Goal: Check status: Check status

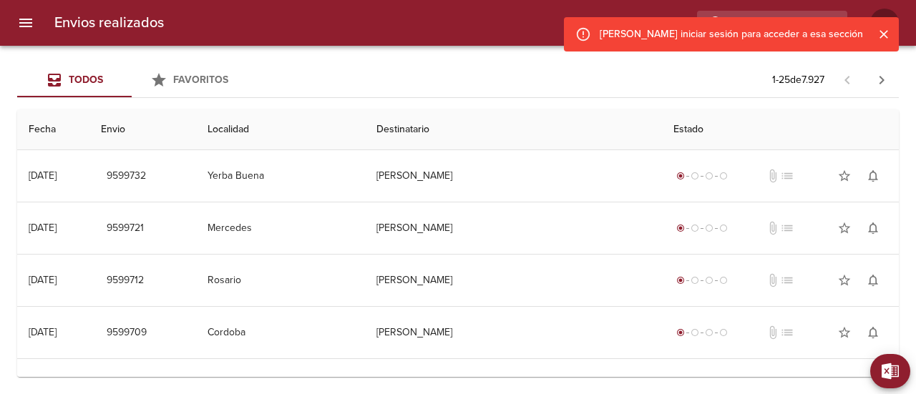
click at [881, 41] on icon "Cerrar" at bounding box center [883, 34] width 14 height 14
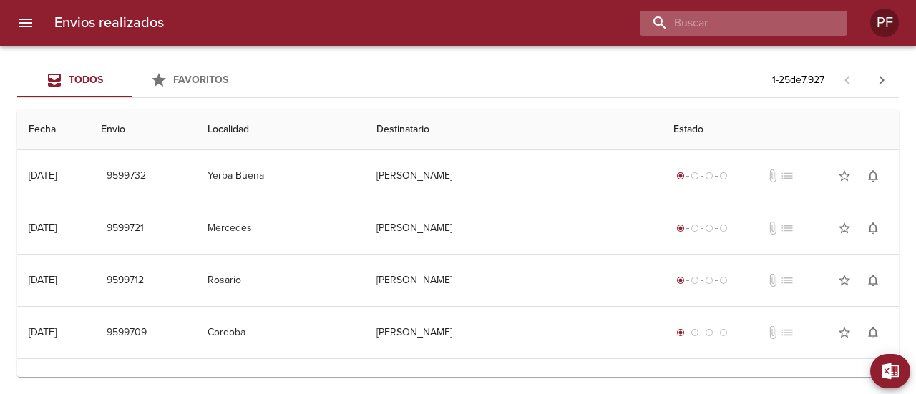
click at [777, 23] on input "buscar" at bounding box center [731, 23] width 183 height 25
paste input "[PERSON_NAME] [PERSON_NAME] FALOUR"
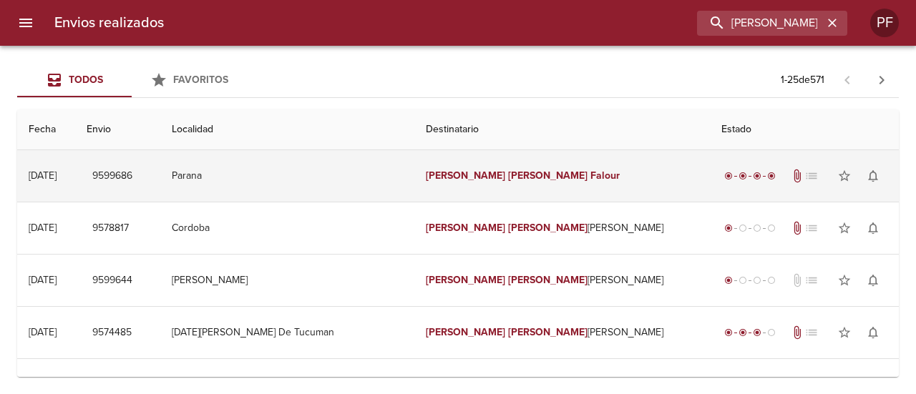
click at [511, 161] on td "[PERSON_NAME] [PERSON_NAME] Falour" at bounding box center [561, 176] width 295 height 52
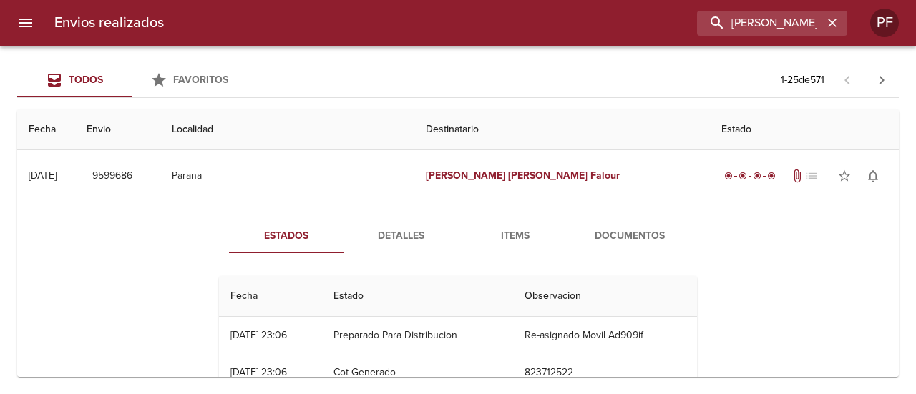
click at [315, 308] on th "Fecha" at bounding box center [270, 296] width 103 height 41
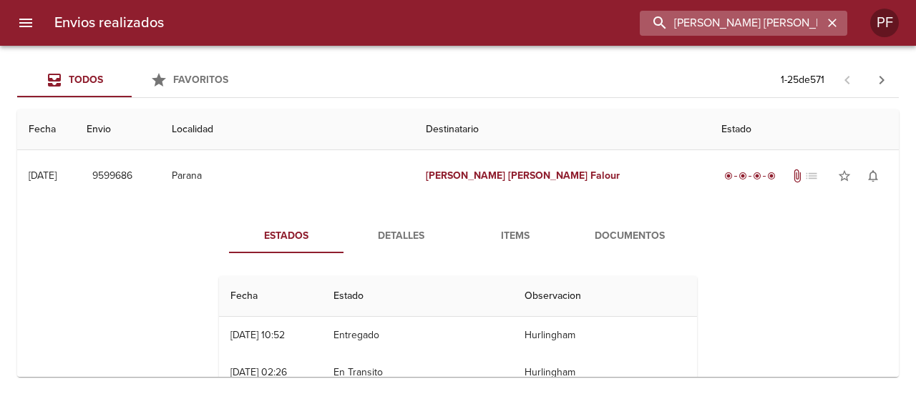
click at [772, 28] on input "[PERSON_NAME] [PERSON_NAME] FALOUR" at bounding box center [731, 23] width 183 height 25
paste input "AZMIN ROMALDI MESSI"
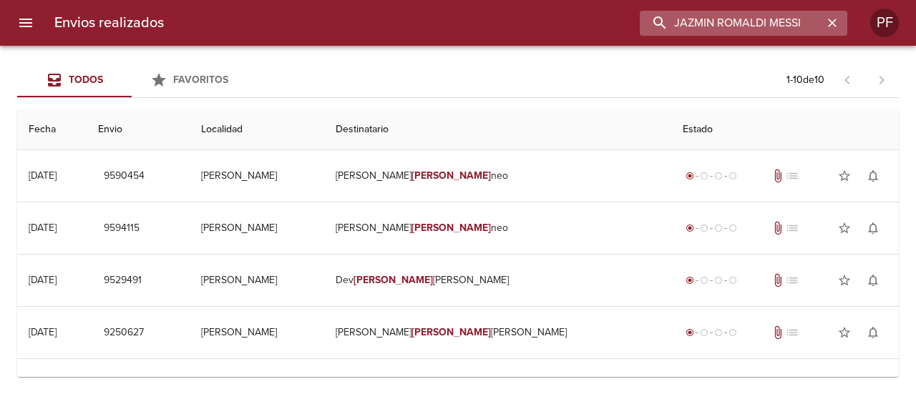
drag, startPoint x: 770, startPoint y: 21, endPoint x: 837, endPoint y: 24, distance: 67.3
click at [836, 24] on div "JAZMIN ROMALDI MESSI" at bounding box center [743, 23] width 207 height 25
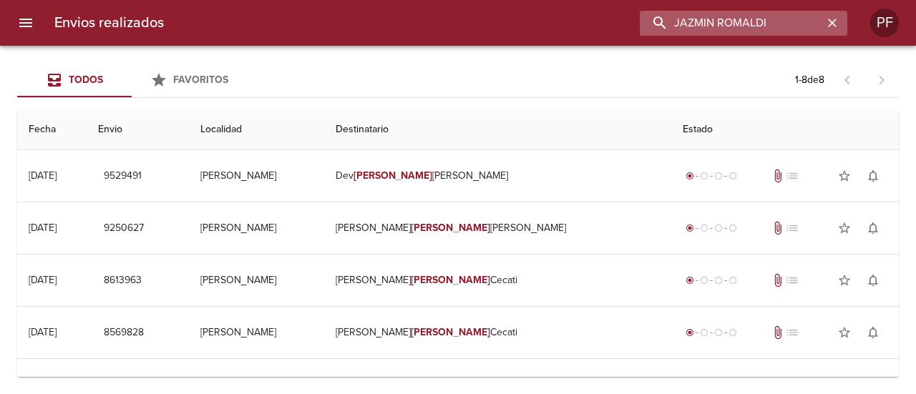
click at [724, 24] on input "JAZMIN ROMALDI" at bounding box center [731, 23] width 183 height 25
paste input "[PERSON_NAME] [PERSON_NAME]"
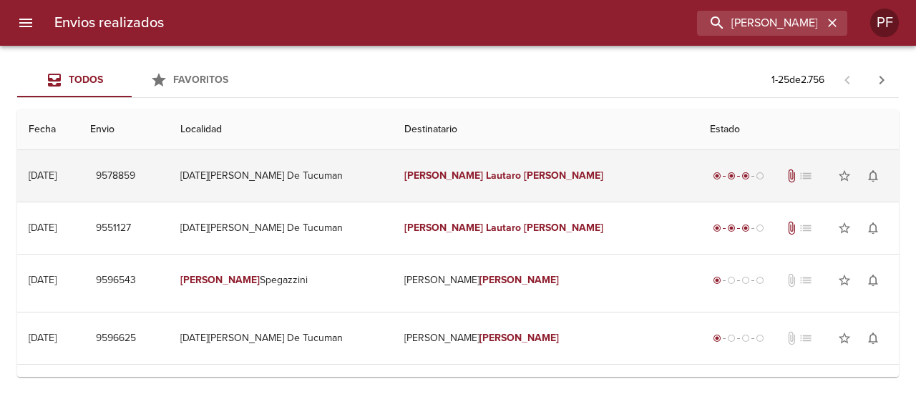
click at [524, 195] on td "[PERSON_NAME] [PERSON_NAME]" at bounding box center [546, 176] width 306 height 52
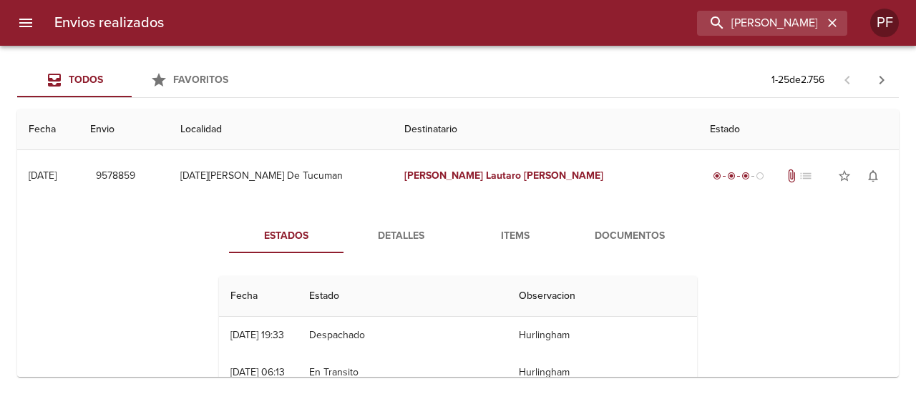
click at [607, 234] on span "Documentos" at bounding box center [629, 236] width 97 height 18
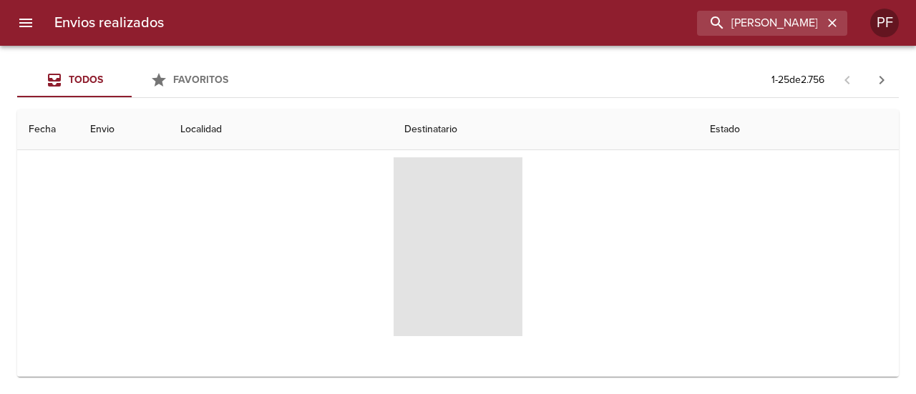
scroll to position [143, 0]
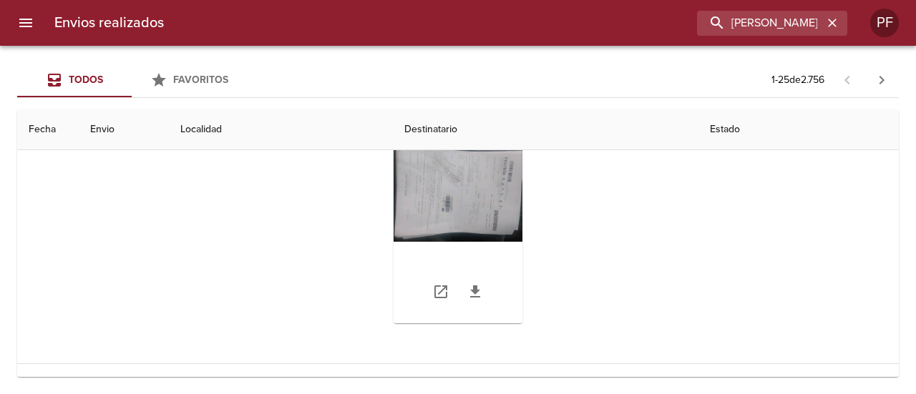
click at [458, 215] on div "Tabla de envíos del cliente" at bounding box center [457, 234] width 129 height 179
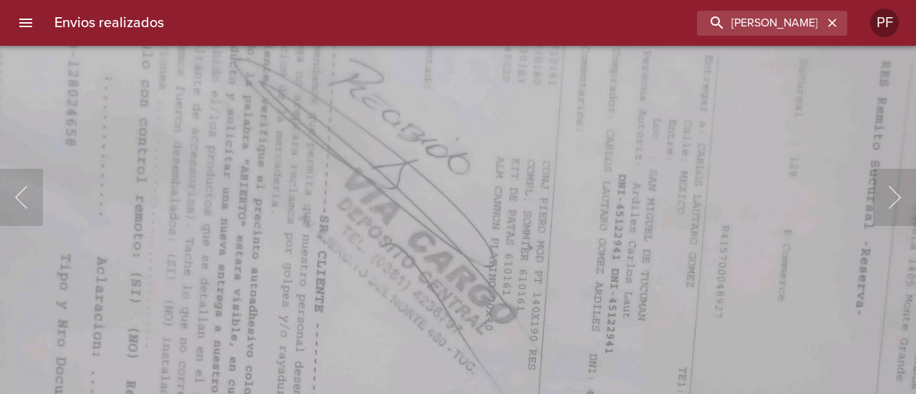
click at [488, 0] on html "Envios realizados [PERSON_NAME] [PERSON_NAME] PF Todos Favoritos 1 - 25 de 2.75…" at bounding box center [458, 0] width 916 height 0
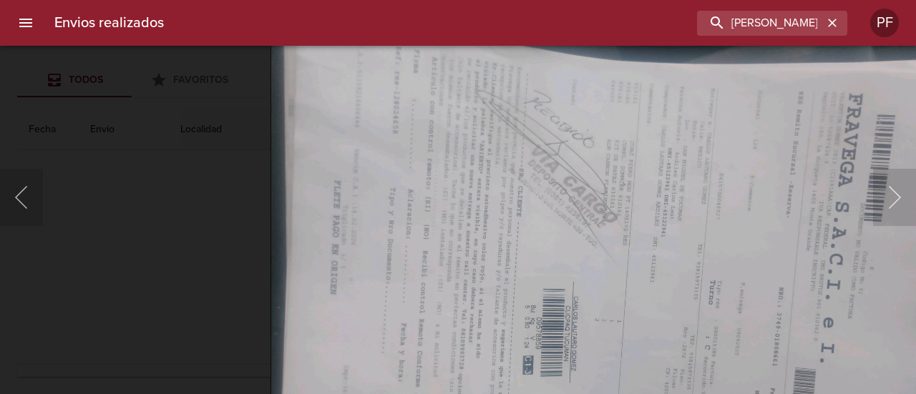
click at [635, 245] on img "Lightbox" at bounding box center [605, 278] width 670 height 505
click at [165, 261] on div "Lightbox" at bounding box center [458, 197] width 916 height 394
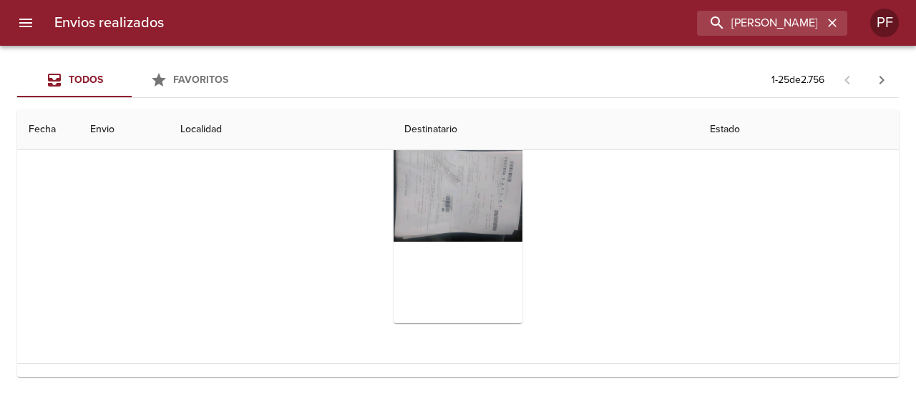
scroll to position [0, 0]
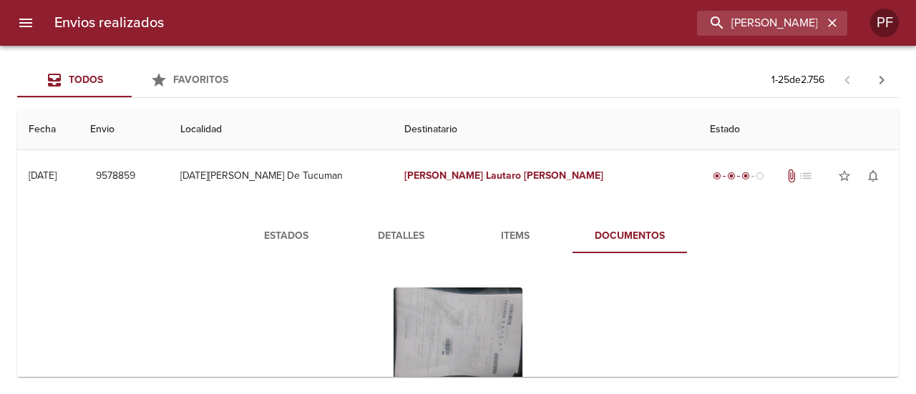
click at [309, 230] on span "Estados" at bounding box center [285, 236] width 97 height 18
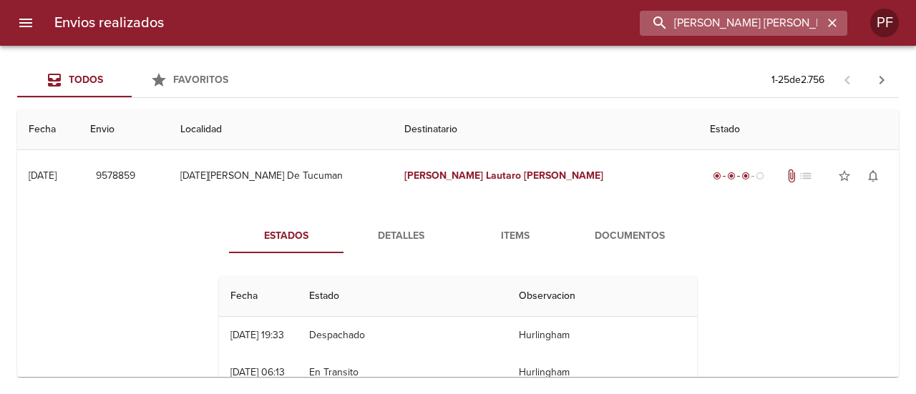
click at [794, 29] on input "[PERSON_NAME] [PERSON_NAME]" at bounding box center [731, 23] width 183 height 25
paste input "9551127"
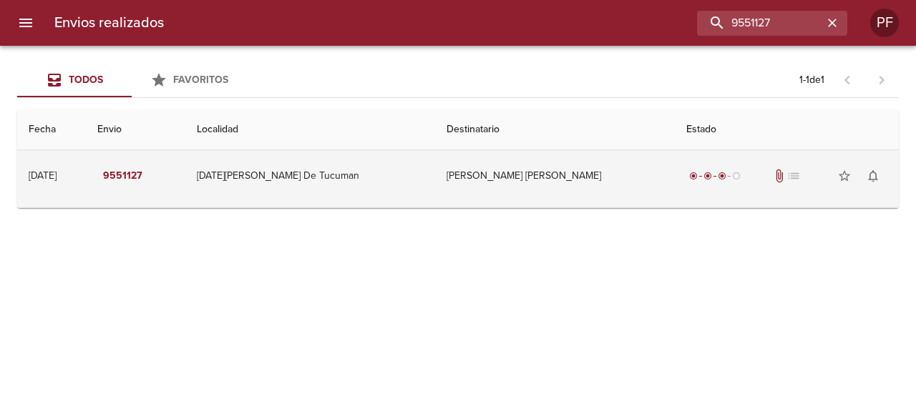
click at [529, 185] on td "[PERSON_NAME] [PERSON_NAME]" at bounding box center [554, 176] width 239 height 52
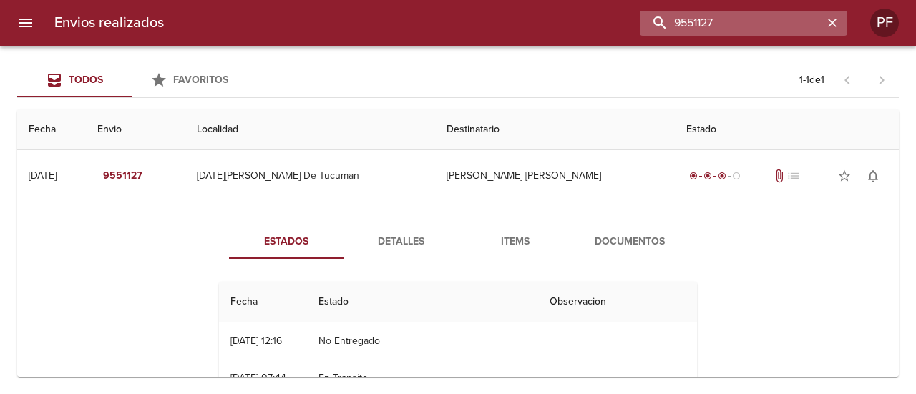
click at [770, 20] on input "9551127" at bounding box center [731, 23] width 183 height 25
paste input "8459"
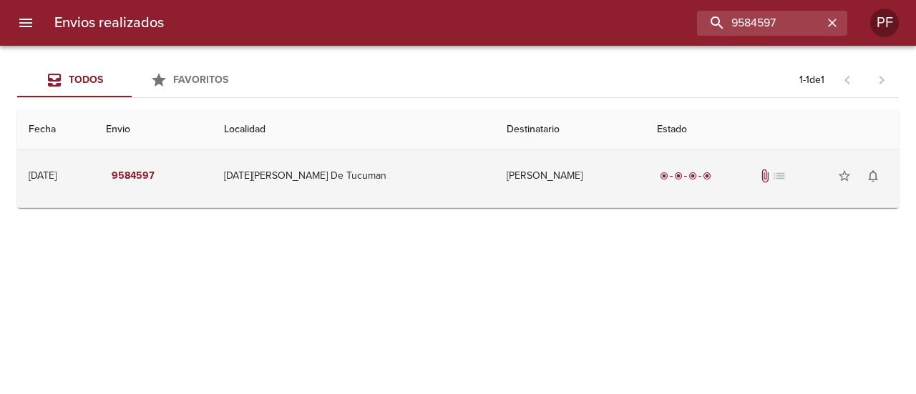
click at [448, 181] on td "[DATE][PERSON_NAME] De Tucuman" at bounding box center [353, 176] width 283 height 52
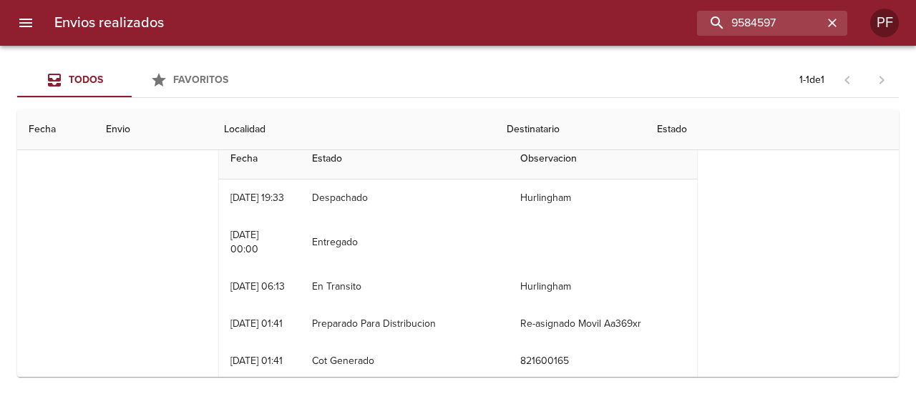
scroll to position [72, 0]
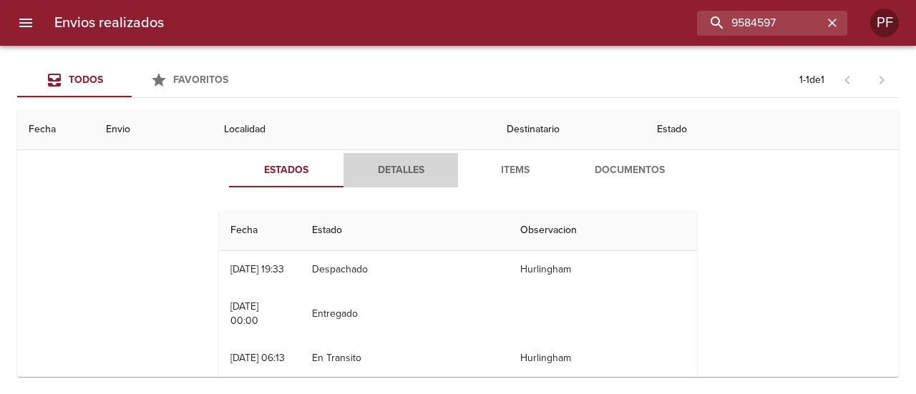
click at [406, 170] on span "Detalles" at bounding box center [400, 171] width 97 height 18
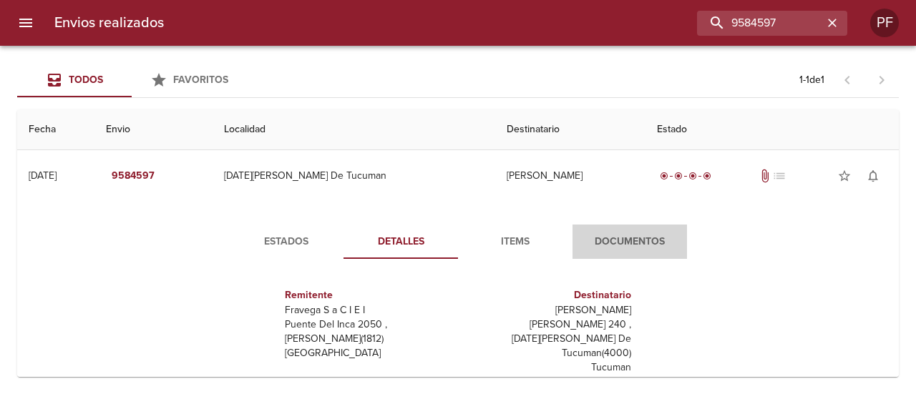
click at [622, 245] on span "Documentos" at bounding box center [629, 242] width 97 height 18
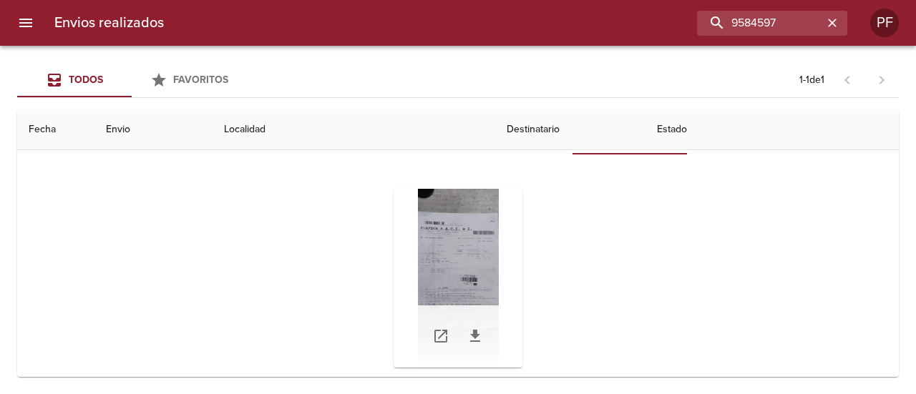
scroll to position [134, 0]
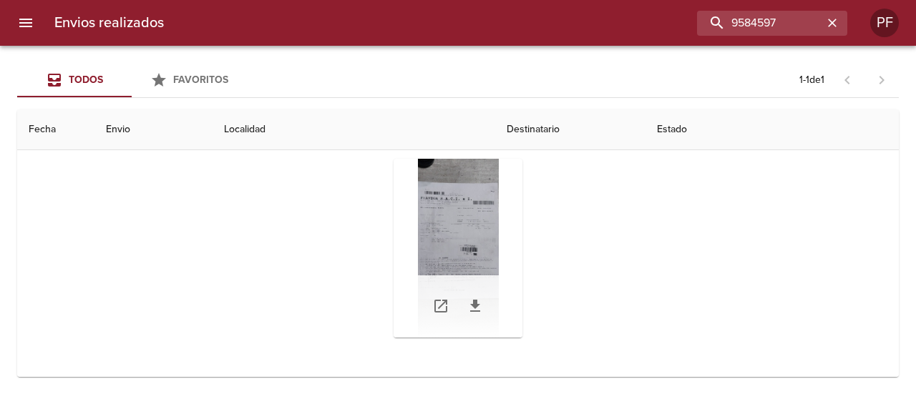
click at [456, 243] on div "Tabla de envíos del cliente" at bounding box center [457, 248] width 129 height 179
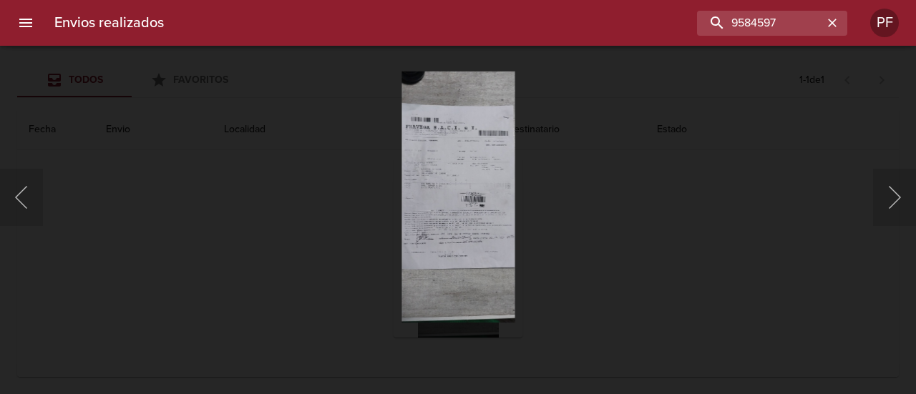
click at [571, 235] on div "Lightbox" at bounding box center [458, 197] width 916 height 394
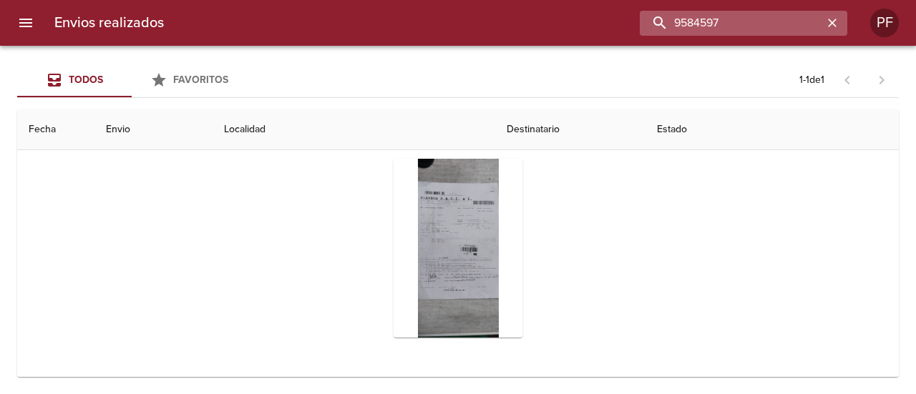
click at [742, 26] on input "9584597" at bounding box center [731, 23] width 183 height 25
paste input "7469"
type input "9587469"
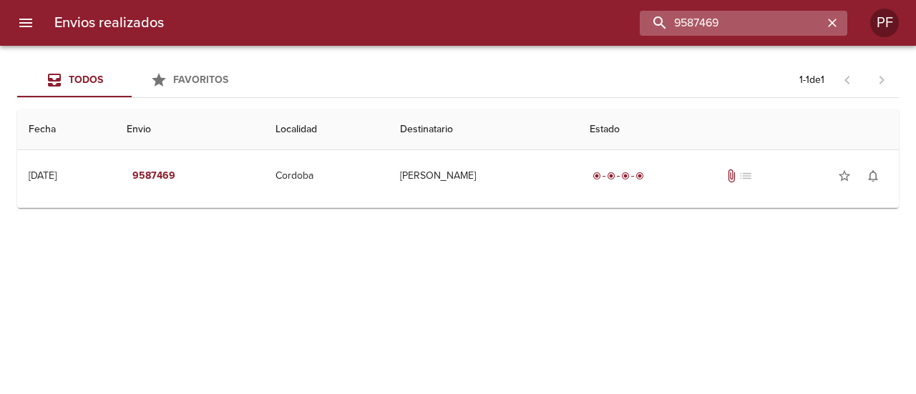
scroll to position [0, 0]
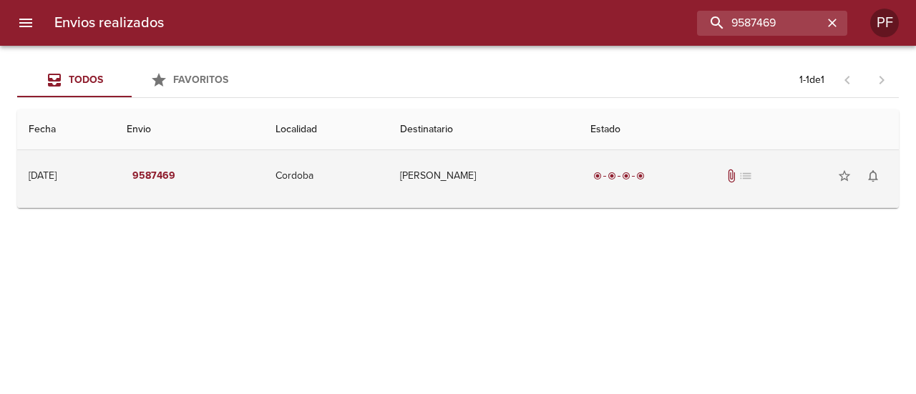
click at [578, 180] on td "[PERSON_NAME]" at bounding box center [483, 176] width 190 height 52
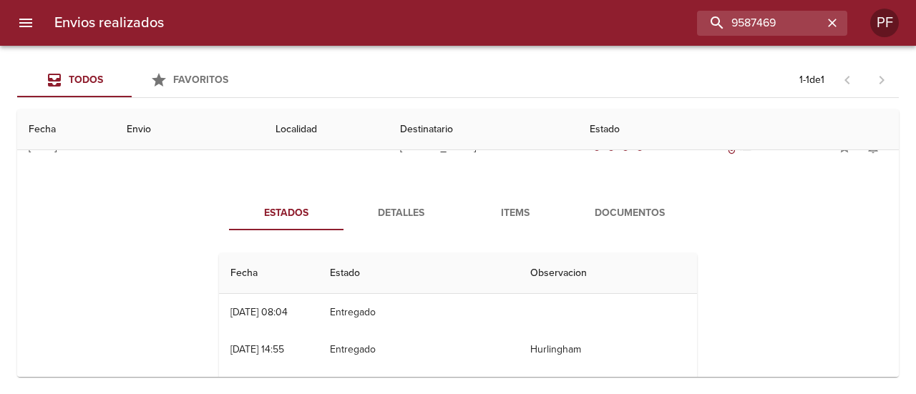
scroll to position [72, 0]
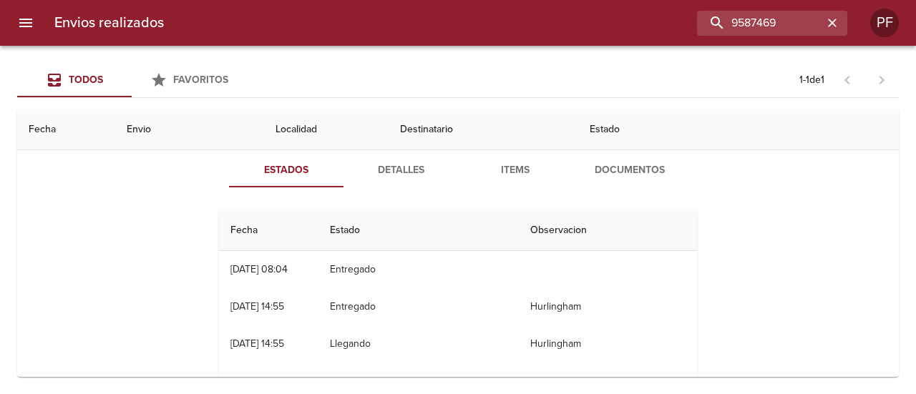
click at [611, 180] on button "Documentos" at bounding box center [629, 170] width 114 height 34
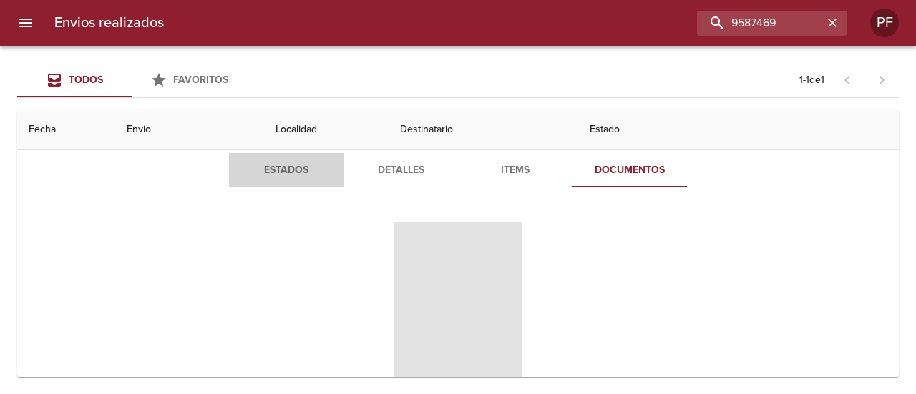
click at [263, 164] on span "Estados" at bounding box center [285, 171] width 97 height 18
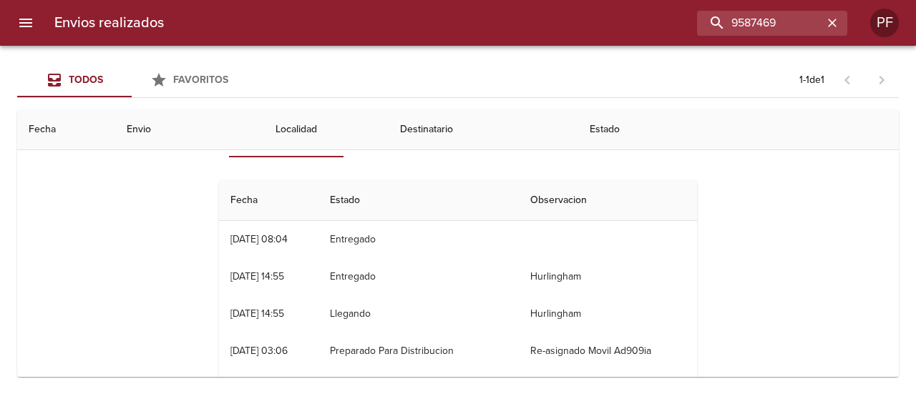
scroll to position [143, 0]
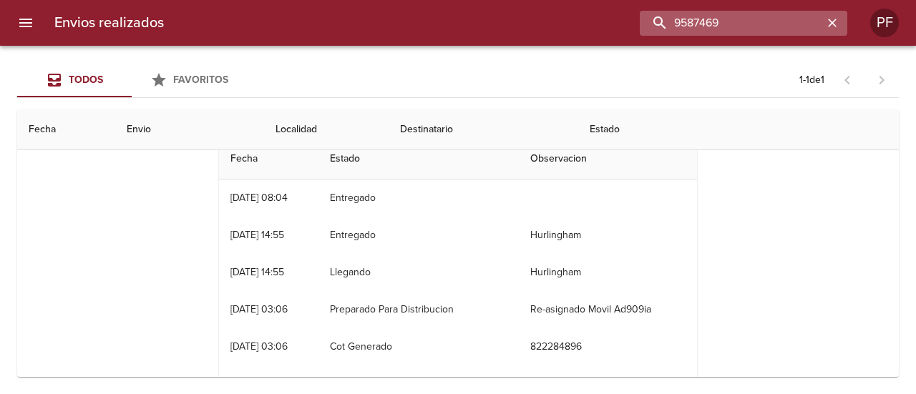
click at [756, 27] on input "9587469" at bounding box center [731, 23] width 183 height 25
paste input "[PERSON_NAME] [PERSON_NAME]"
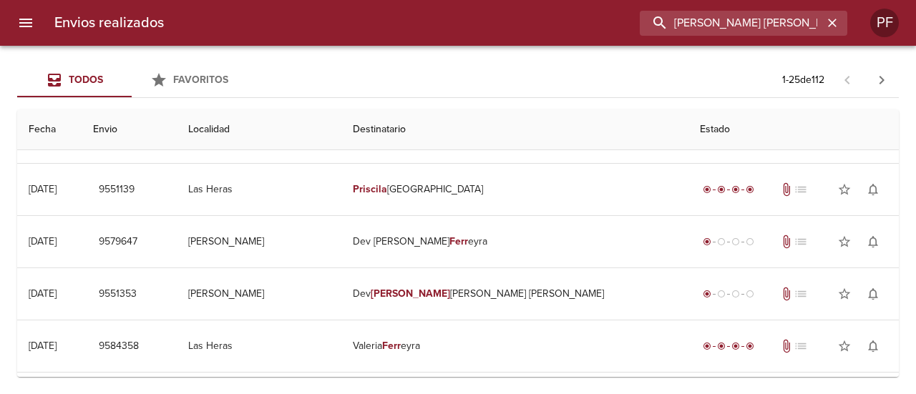
scroll to position [0, 0]
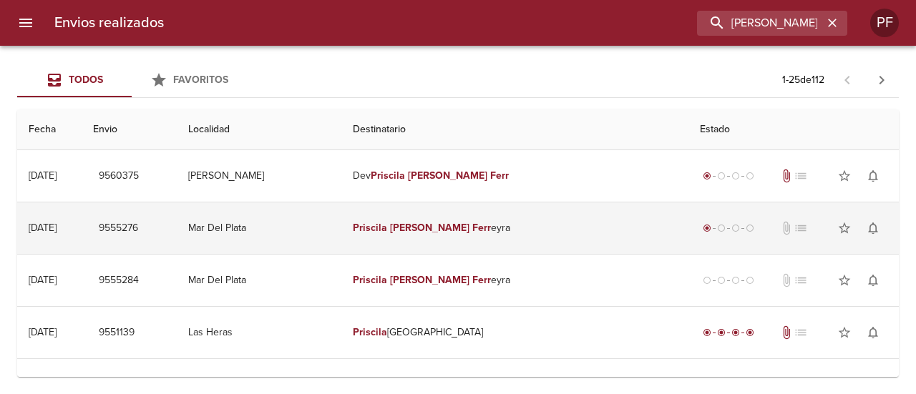
click at [524, 232] on td "[PERSON_NAME] [PERSON_NAME] [PERSON_NAME]" at bounding box center [514, 228] width 347 height 52
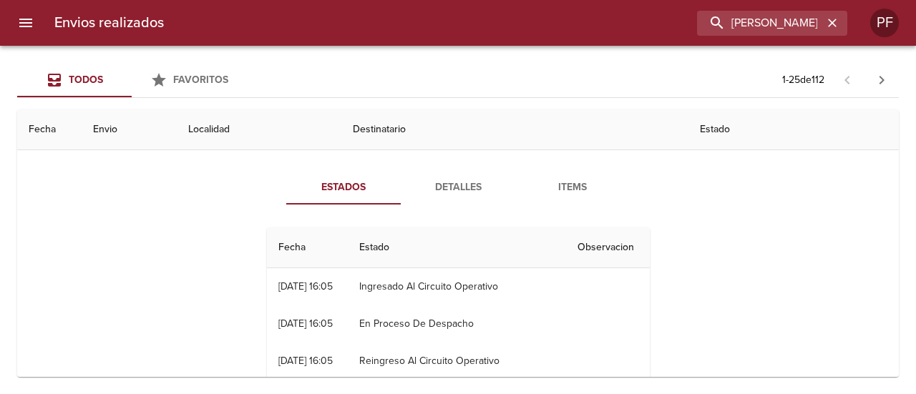
scroll to position [72, 0]
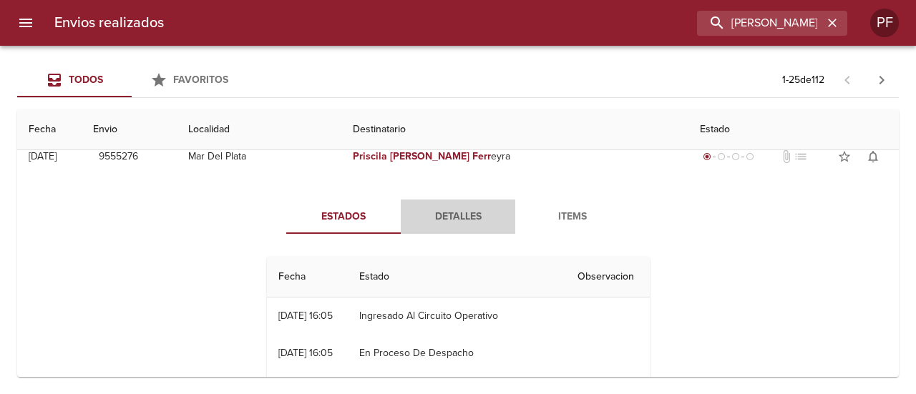
click at [449, 220] on span "Detalles" at bounding box center [457, 217] width 97 height 18
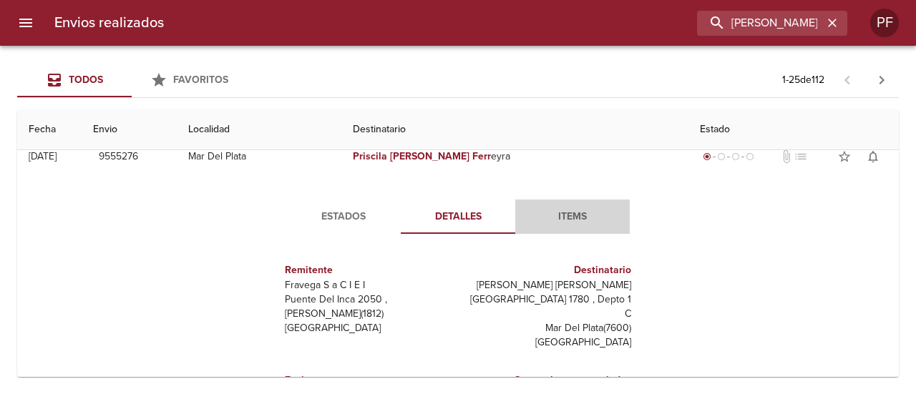
click at [571, 215] on span "Items" at bounding box center [572, 217] width 97 height 18
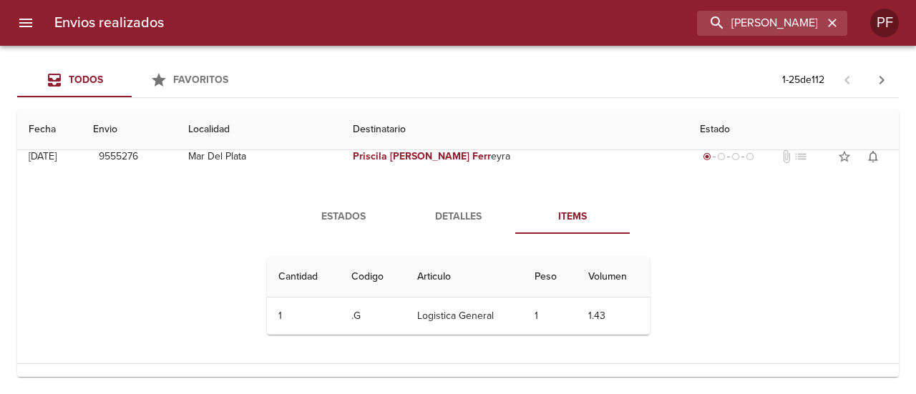
click at [331, 222] on span "Estados" at bounding box center [343, 217] width 97 height 18
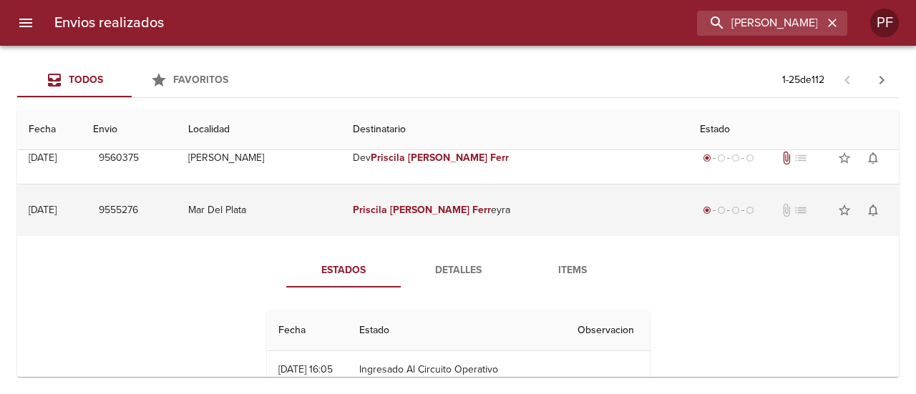
scroll to position [0, 0]
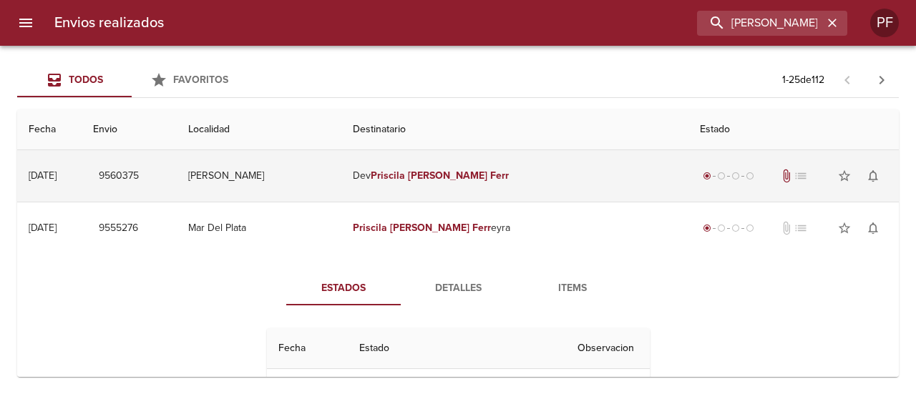
click at [468, 184] on td "Dev [PERSON_NAME] [PERSON_NAME]" at bounding box center [514, 176] width 347 height 52
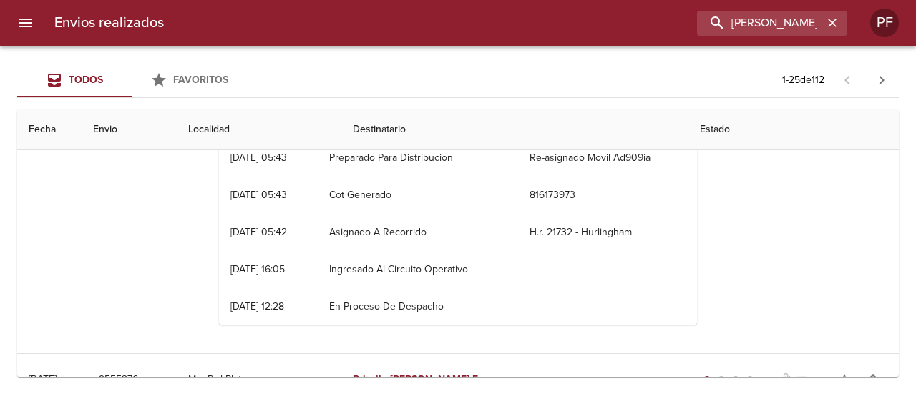
click at [177, 129] on th "Envio" at bounding box center [129, 129] width 95 height 41
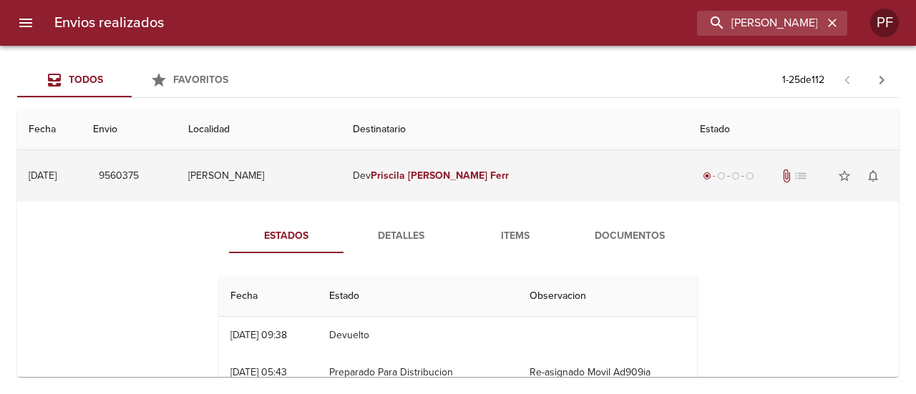
click at [341, 184] on td "[PERSON_NAME]" at bounding box center [259, 176] width 165 height 52
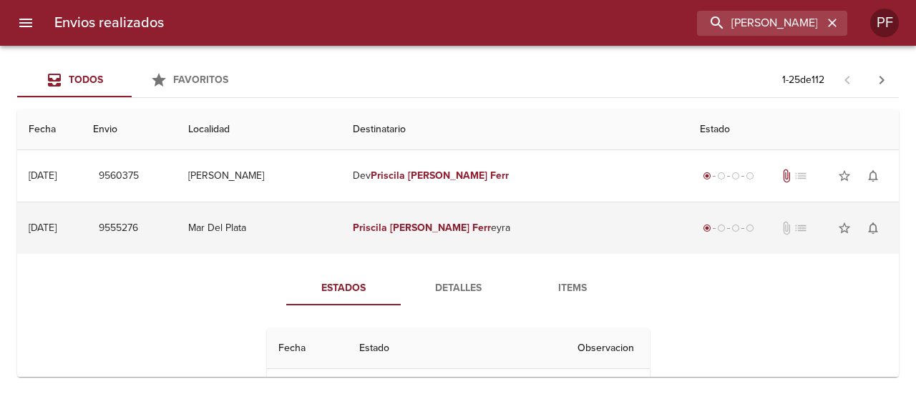
click at [330, 224] on td "Mar Del Plata" at bounding box center [259, 228] width 165 height 52
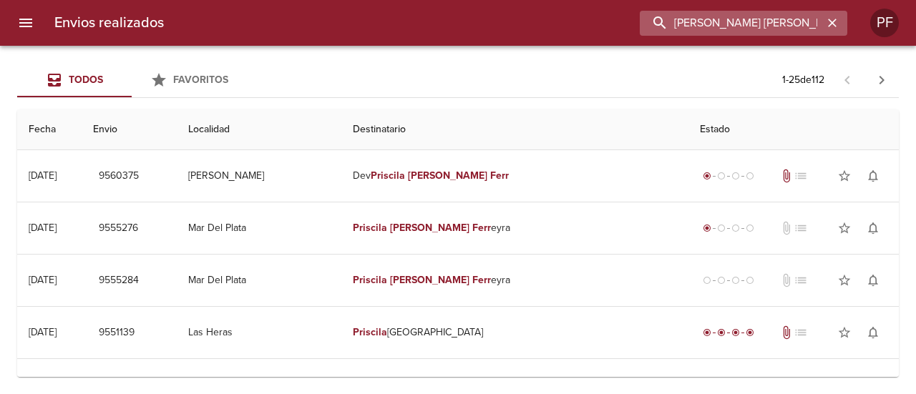
click at [757, 28] on input "[PERSON_NAME] [PERSON_NAME]" at bounding box center [731, 23] width 183 height 25
paste input "9555284"
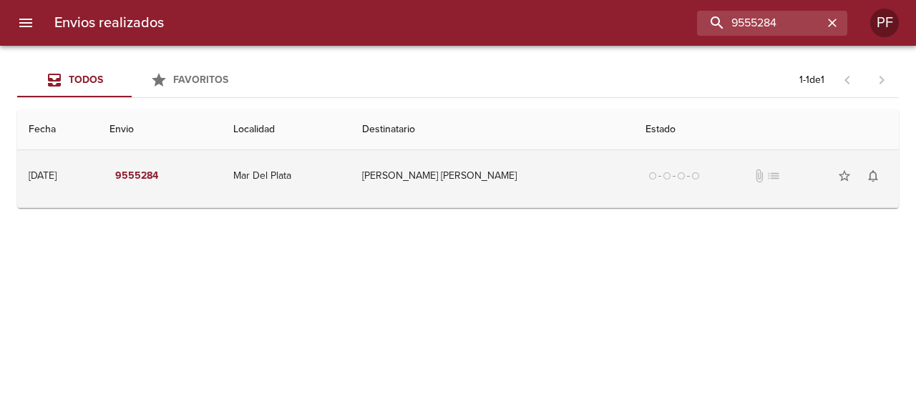
click at [351, 175] on td "Mar Del Plata" at bounding box center [286, 176] width 129 height 52
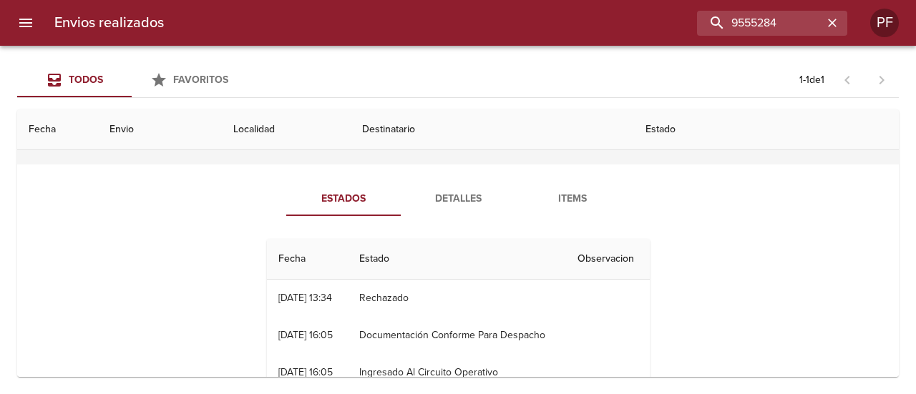
scroll to position [72, 0]
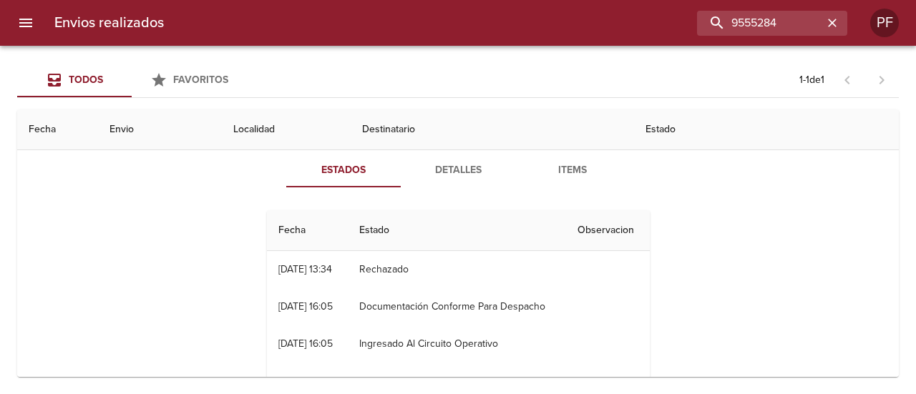
click at [576, 175] on span "Items" at bounding box center [572, 171] width 97 height 18
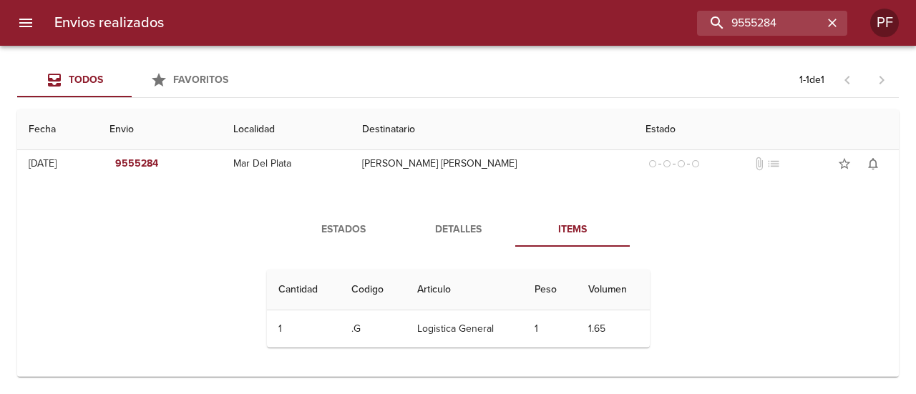
scroll to position [11, 0]
click at [434, 225] on span "Detalles" at bounding box center [457, 231] width 97 height 18
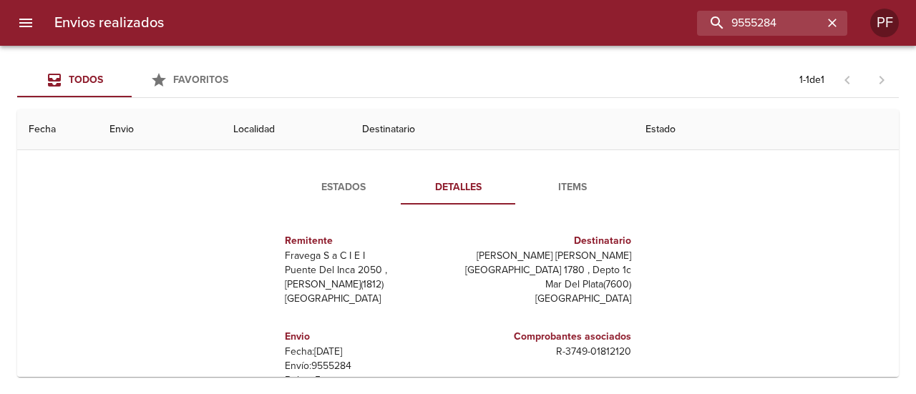
scroll to position [0, 0]
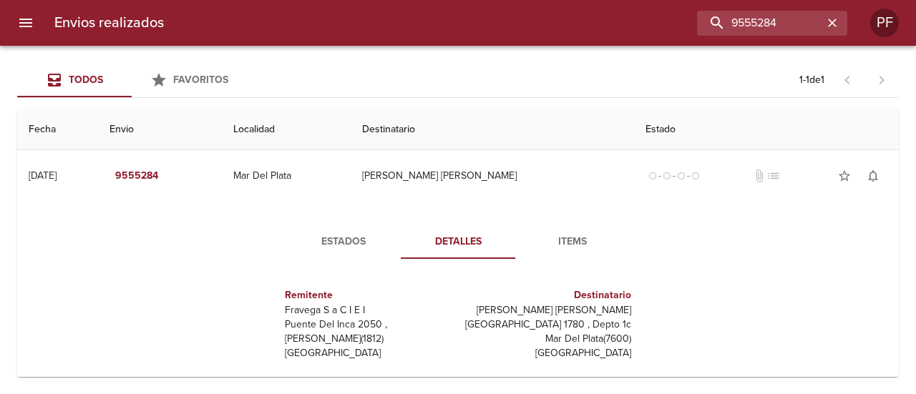
click at [339, 237] on span "Estados" at bounding box center [343, 242] width 97 height 18
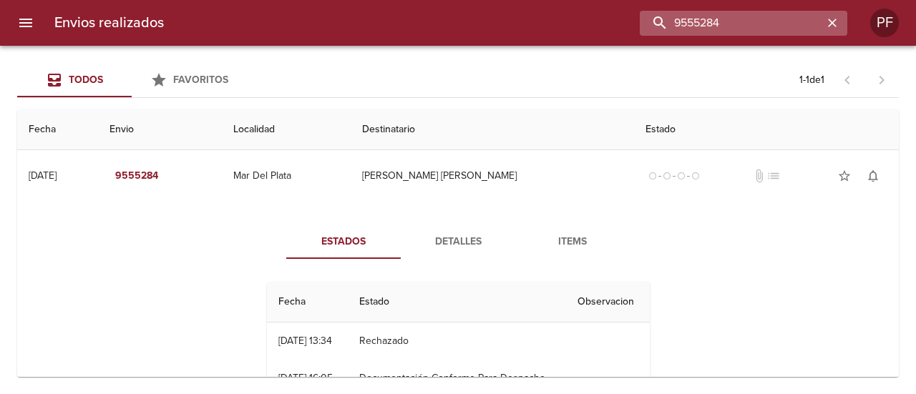
click at [728, 21] on input "9555284" at bounding box center [731, 23] width 183 height 25
paste input "[PERSON_NAME]"
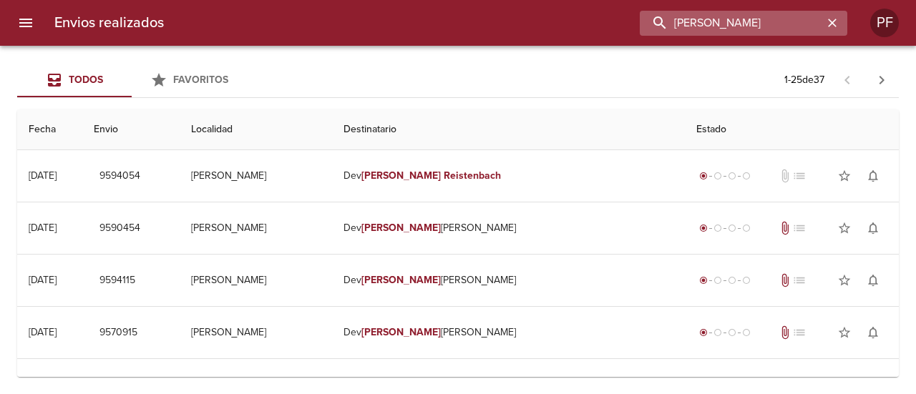
click at [726, 26] on input "[PERSON_NAME]" at bounding box center [731, 23] width 183 height 25
paste input "[PERSON_NAME]"
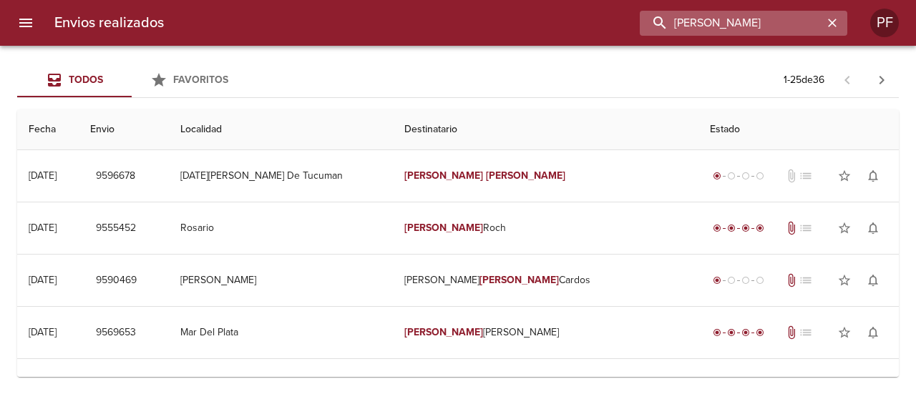
click at [758, 21] on input "[PERSON_NAME]" at bounding box center [731, 23] width 183 height 25
paste input "[PERSON_NAME]"
type input "[PERSON_NAME]"
